Goal: Task Accomplishment & Management: Manage account settings

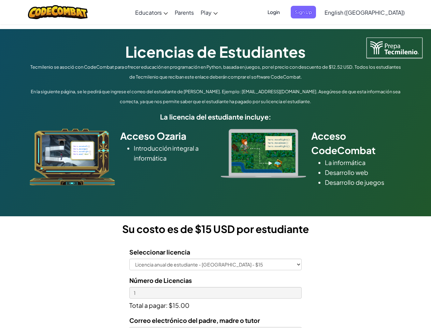
click at [216, 164] on div at bounding box center [264, 153] width 96 height 49
click at [284, 12] on span "Login" at bounding box center [274, 12] width 20 height 13
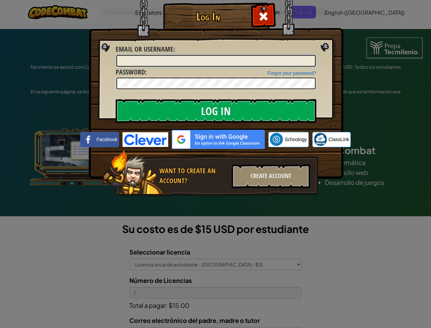
click at [315, 55] on input "Email or Username :" at bounding box center [215, 61] width 199 height 12
click at [345, 12] on div "Log In Unknown Error Email or Username : Forgot your password? Password : Log I…" at bounding box center [215, 164] width 431 height 328
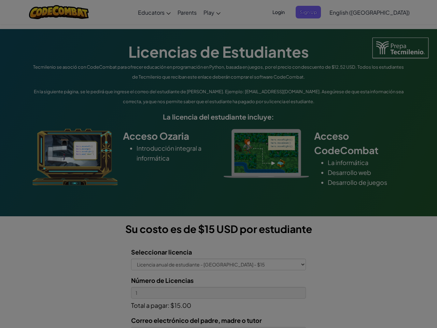
click at [345, 12] on div "Log In Unknown Error Email or Username : Forgot your password? Password : Log I…" at bounding box center [218, 164] width 437 height 328
click at [382, 12] on div at bounding box center [218, 164] width 437 height 328
